Goal: Find specific page/section: Find specific page/section

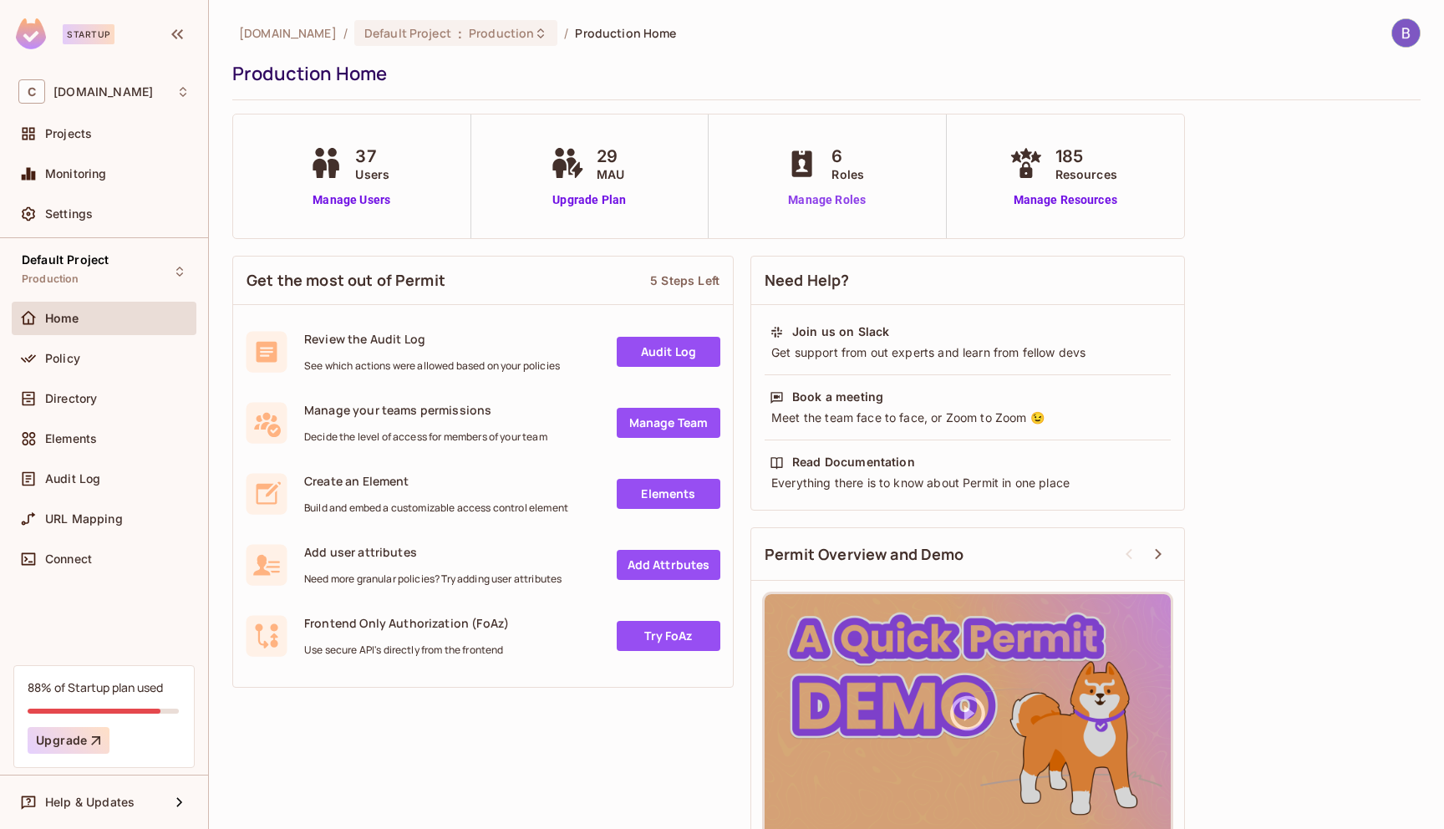
click at [846, 204] on link "Manage Roles" at bounding box center [826, 200] width 91 height 18
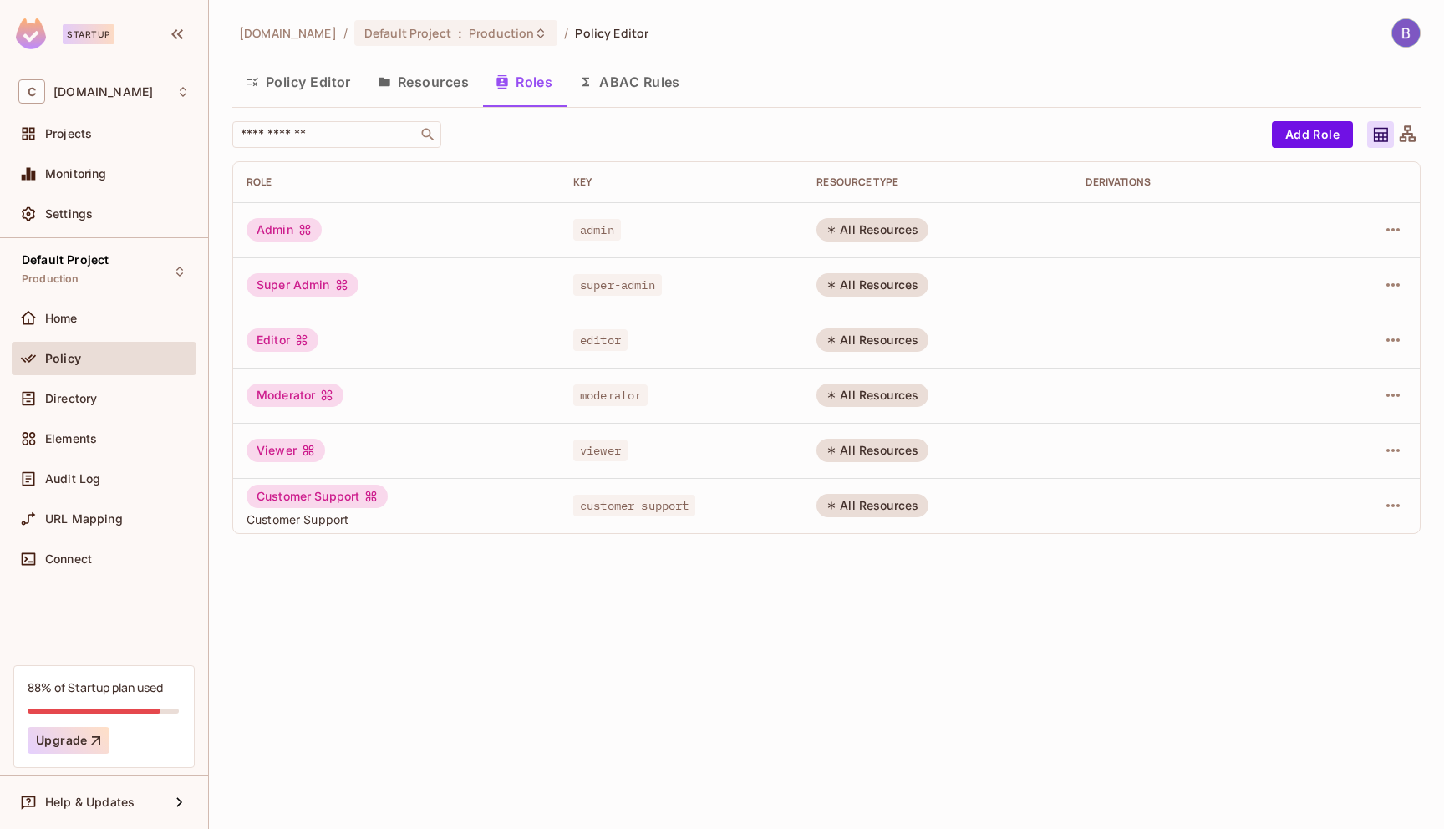
click at [286, 74] on button "Policy Editor" at bounding box center [298, 82] width 132 height 42
